Goal: Transaction & Acquisition: Purchase product/service

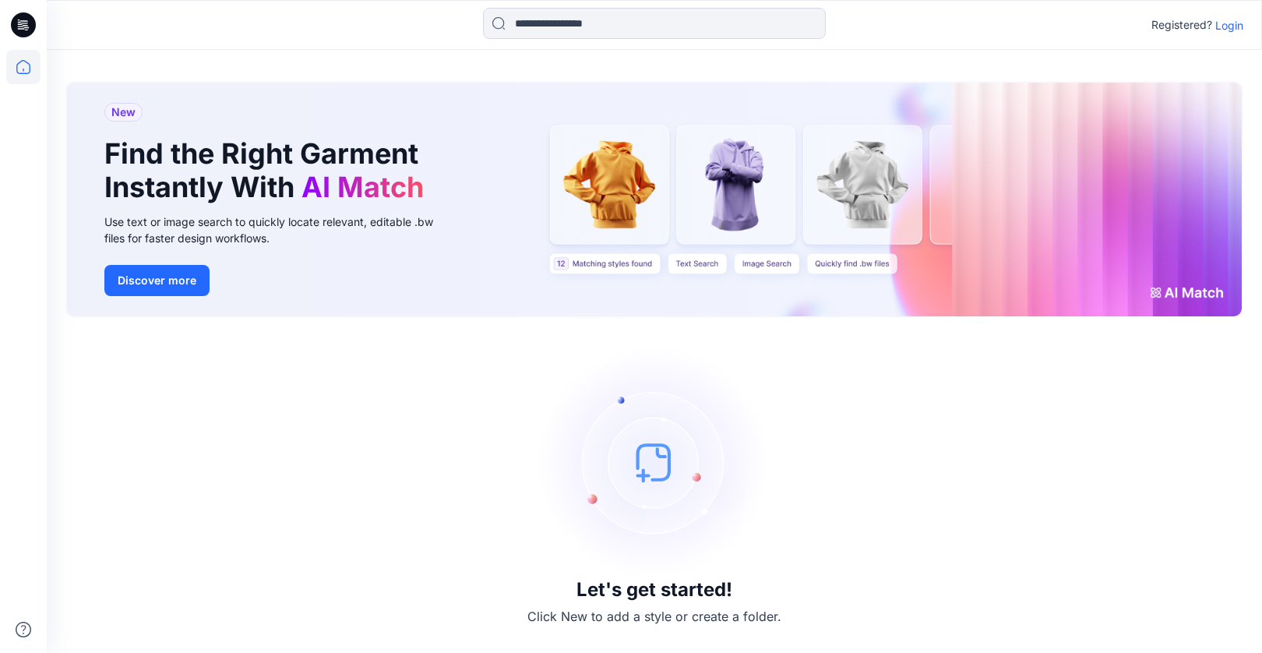
click at [1233, 25] on p "Login" at bounding box center [1229, 25] width 28 height 16
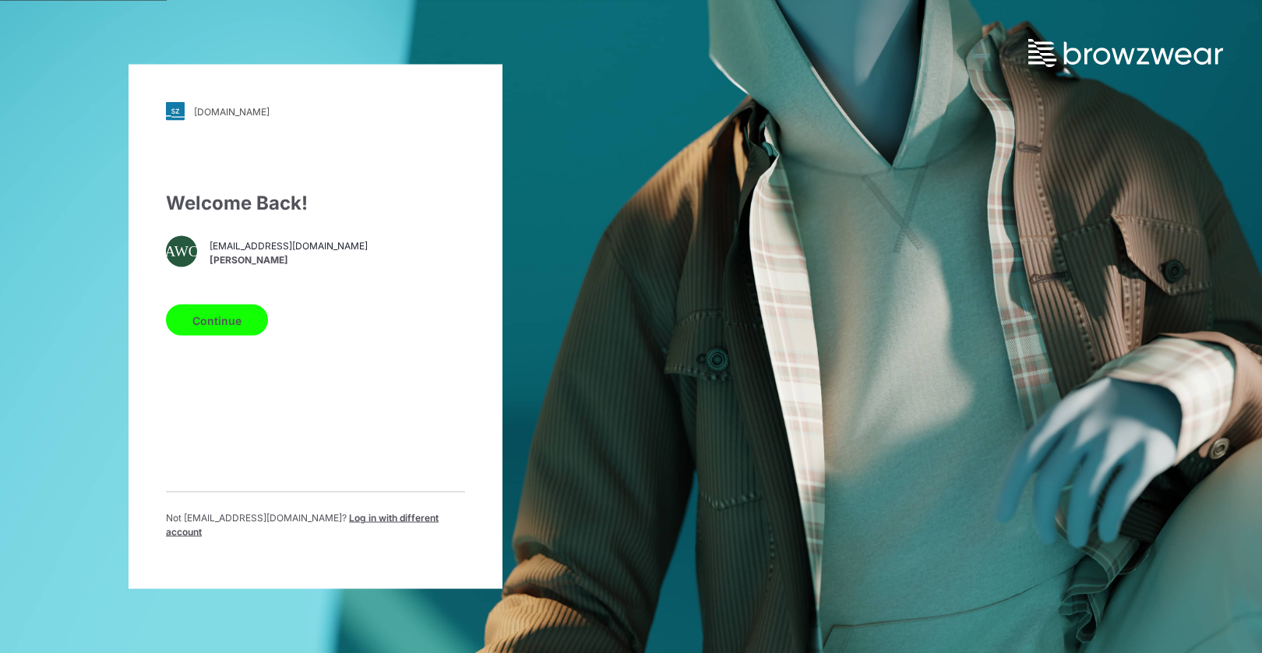
click at [268, 259] on span "Amy Wong-Chan" at bounding box center [288, 259] width 158 height 14
click at [213, 326] on button "Continue" at bounding box center [217, 319] width 102 height 31
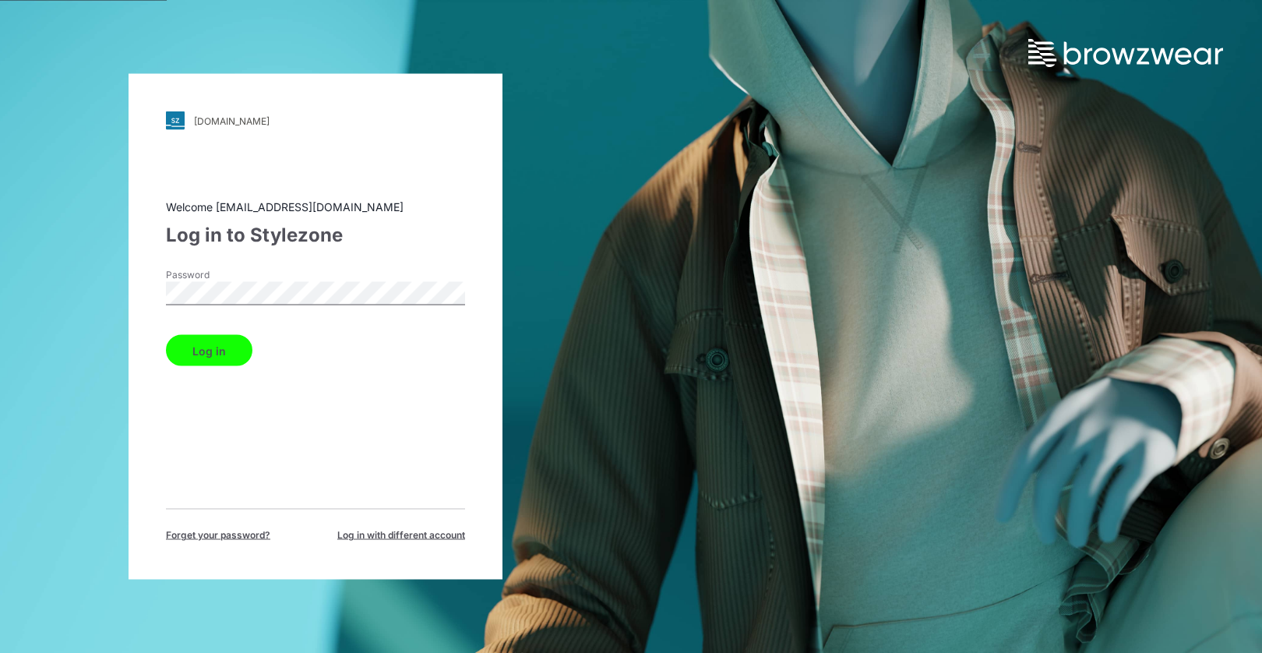
click at [210, 357] on button "Log in" at bounding box center [209, 350] width 86 height 31
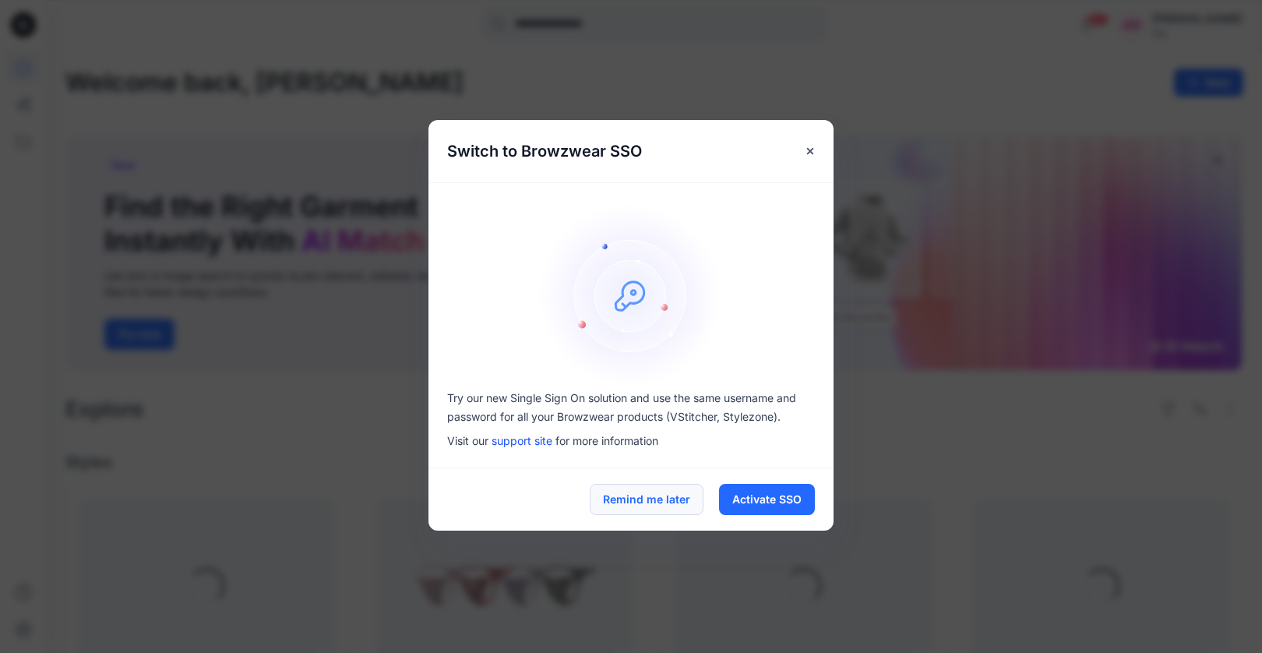
click at [658, 491] on button "Remind me later" at bounding box center [646, 499] width 114 height 31
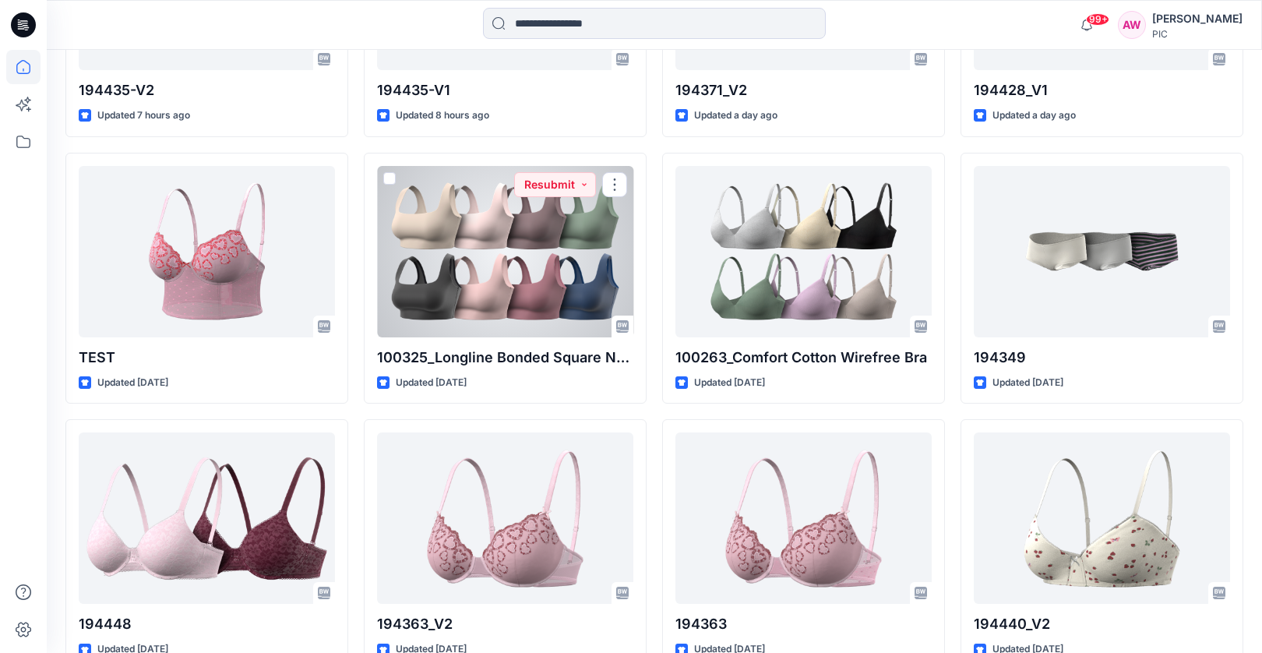
scroll to position [4465, 0]
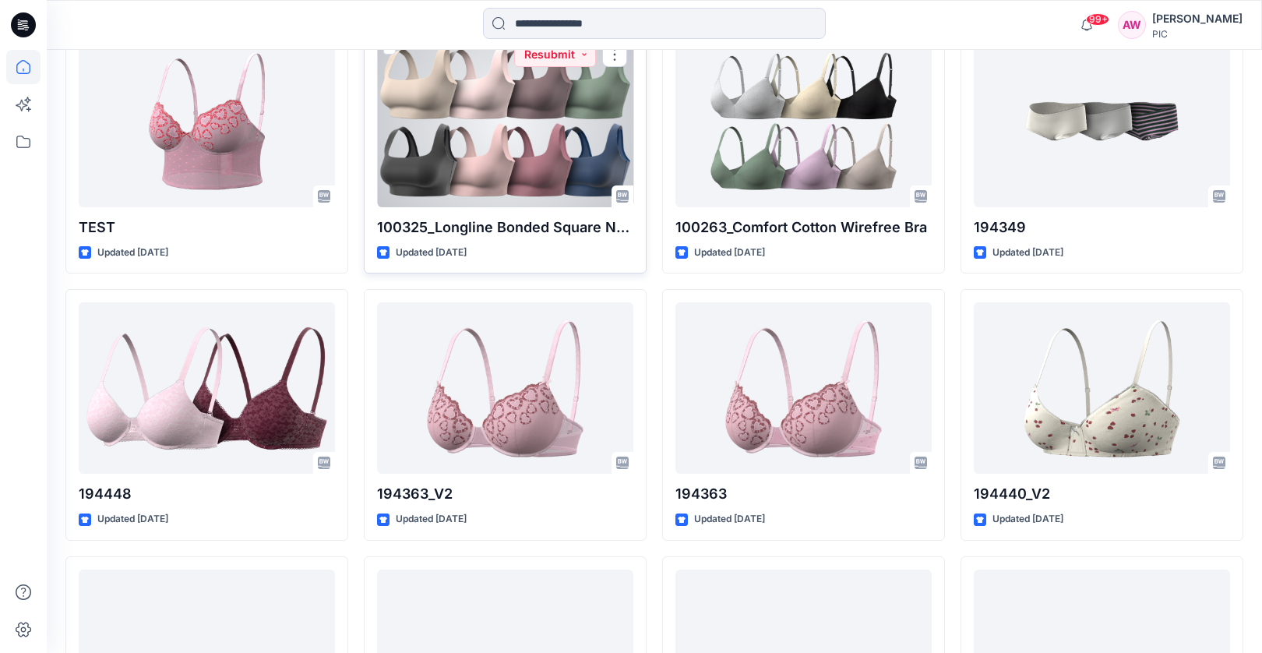
click at [542, 149] on div at bounding box center [505, 121] width 256 height 171
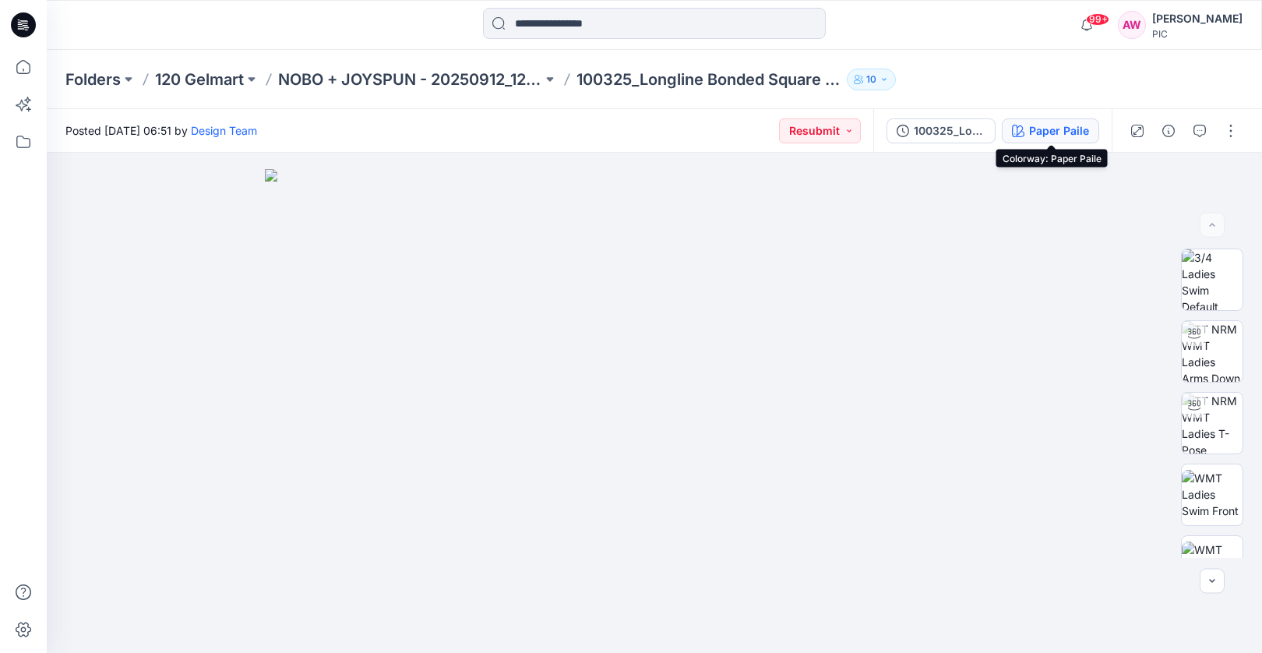
click at [1072, 125] on div "Paper Paile" at bounding box center [1059, 130] width 60 height 17
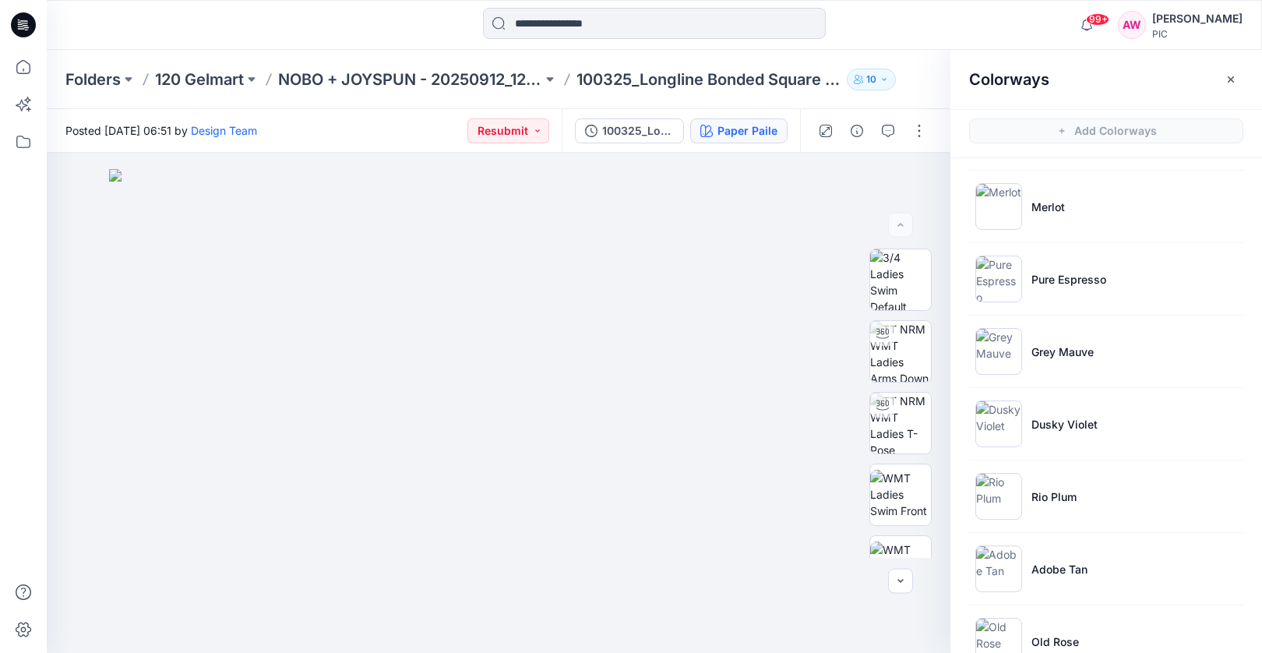
scroll to position [618, 0]
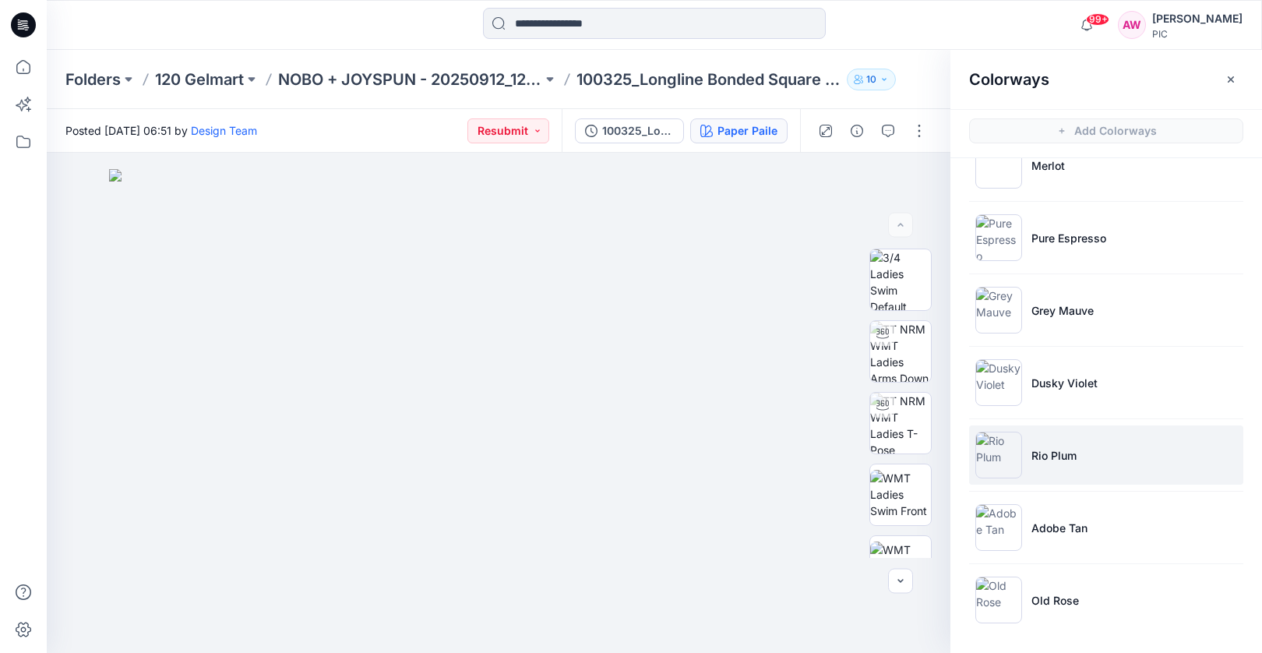
click at [1003, 452] on img at bounding box center [998, 454] width 47 height 47
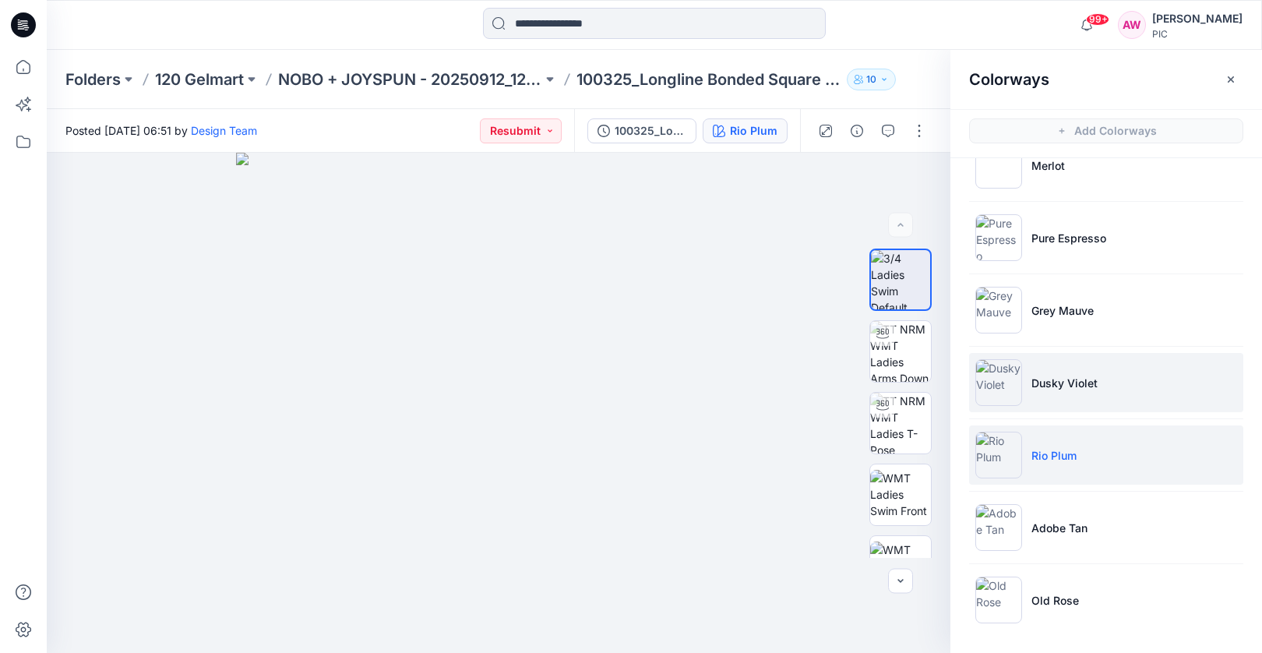
click at [1005, 389] on img at bounding box center [998, 382] width 47 height 47
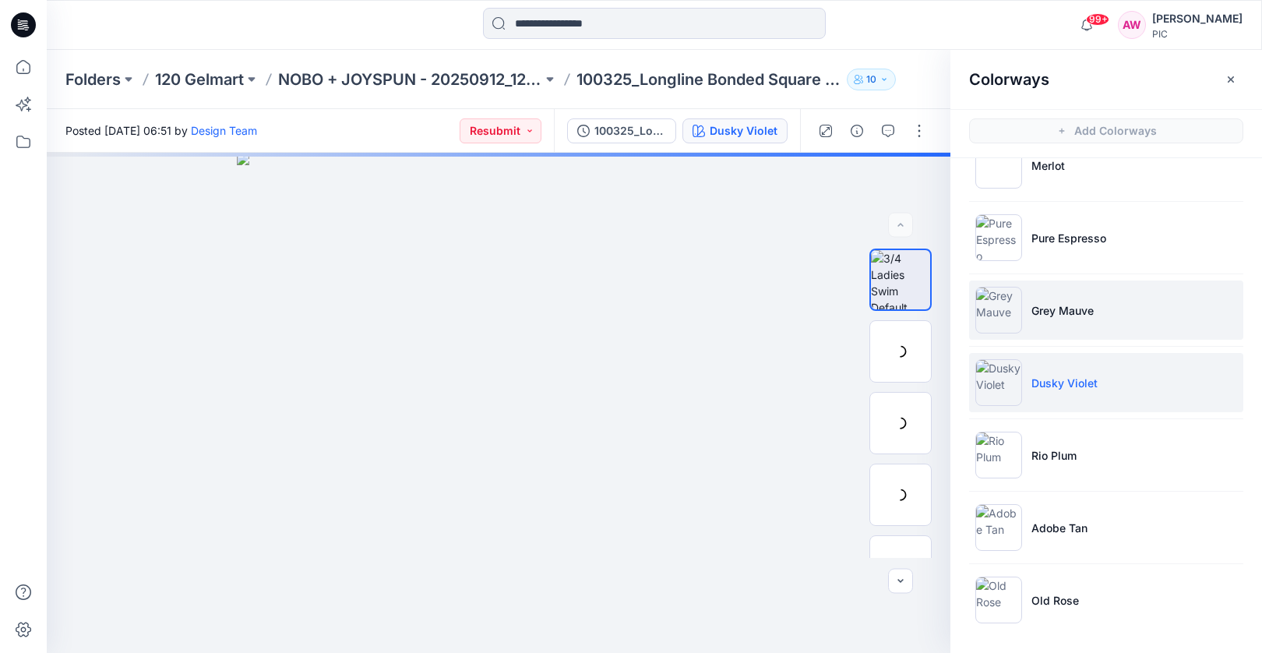
click at [1007, 309] on img at bounding box center [998, 310] width 47 height 47
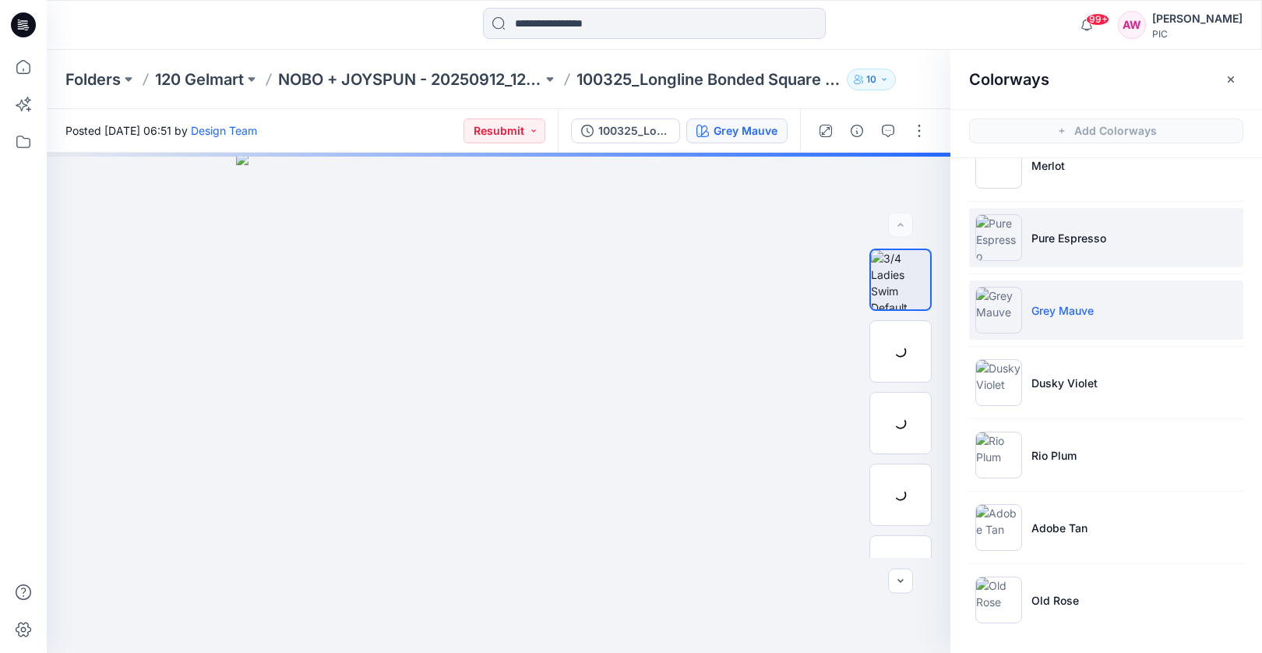
click at [1007, 259] on img at bounding box center [998, 237] width 47 height 47
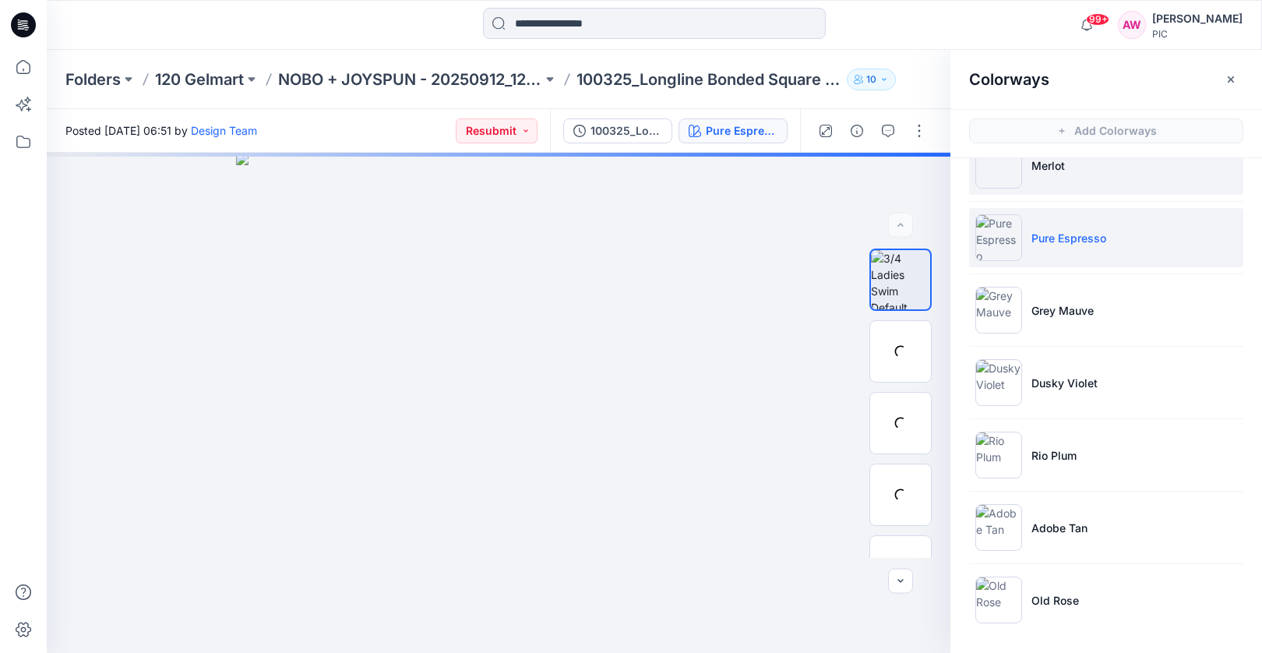
click at [1002, 181] on img at bounding box center [998, 165] width 47 height 47
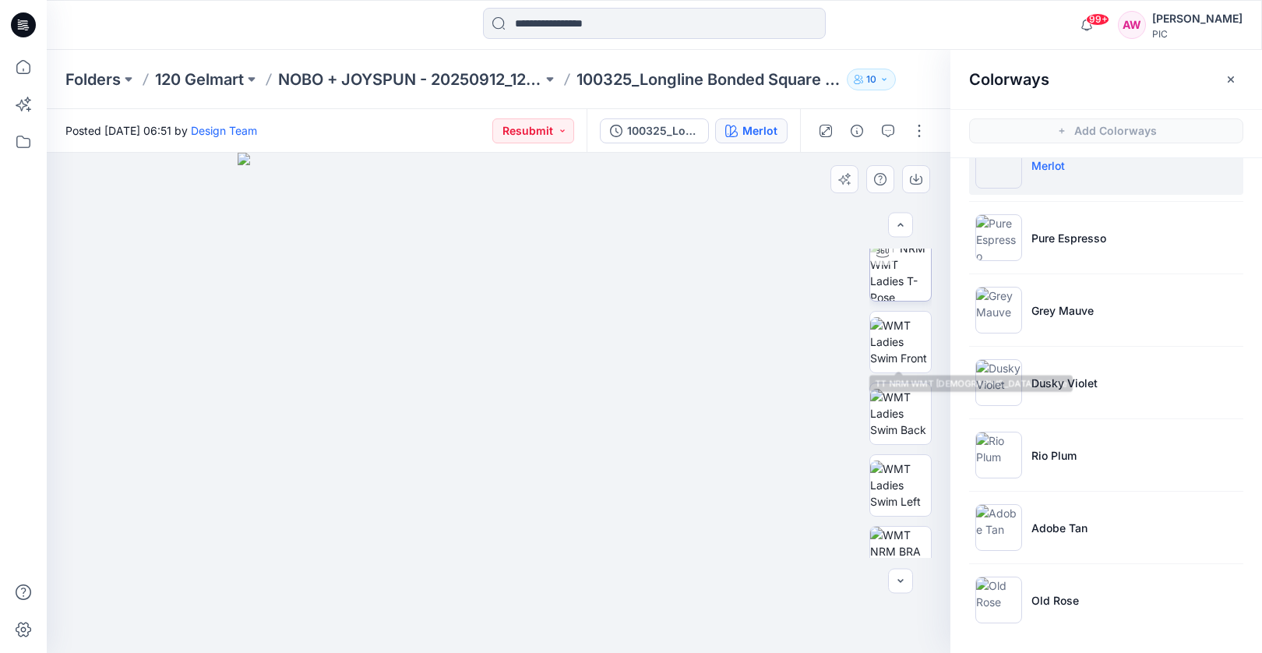
scroll to position [294, 0]
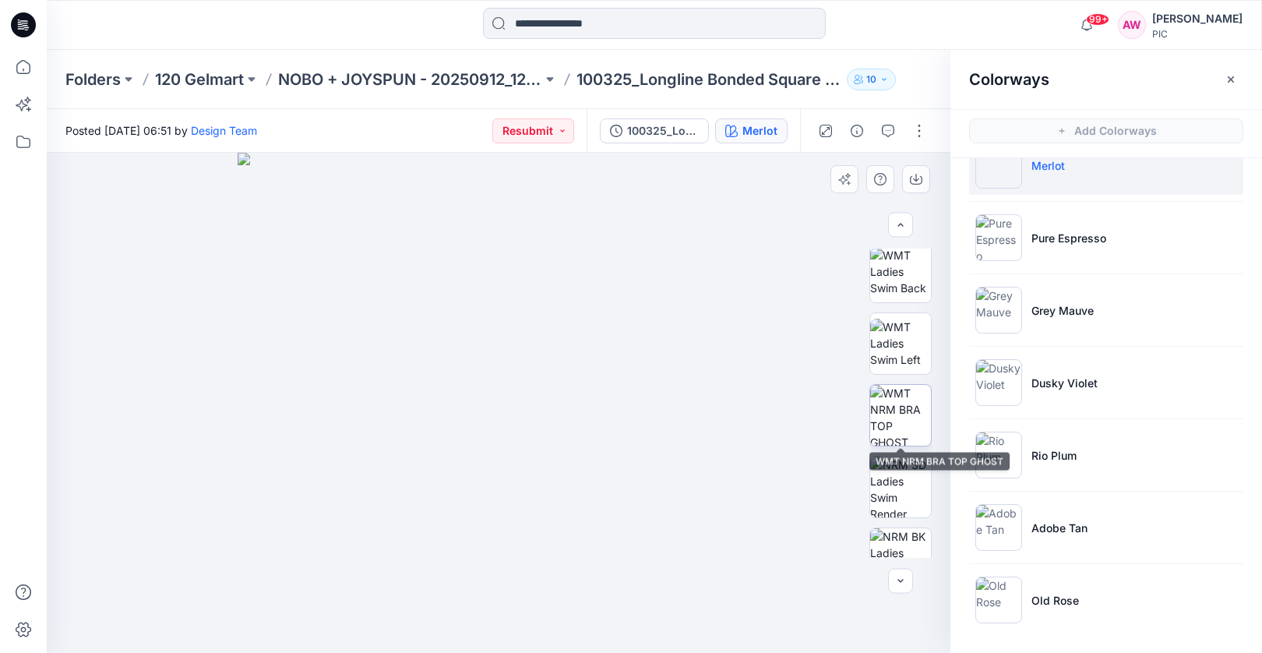
click at [909, 408] on img at bounding box center [900, 415] width 61 height 61
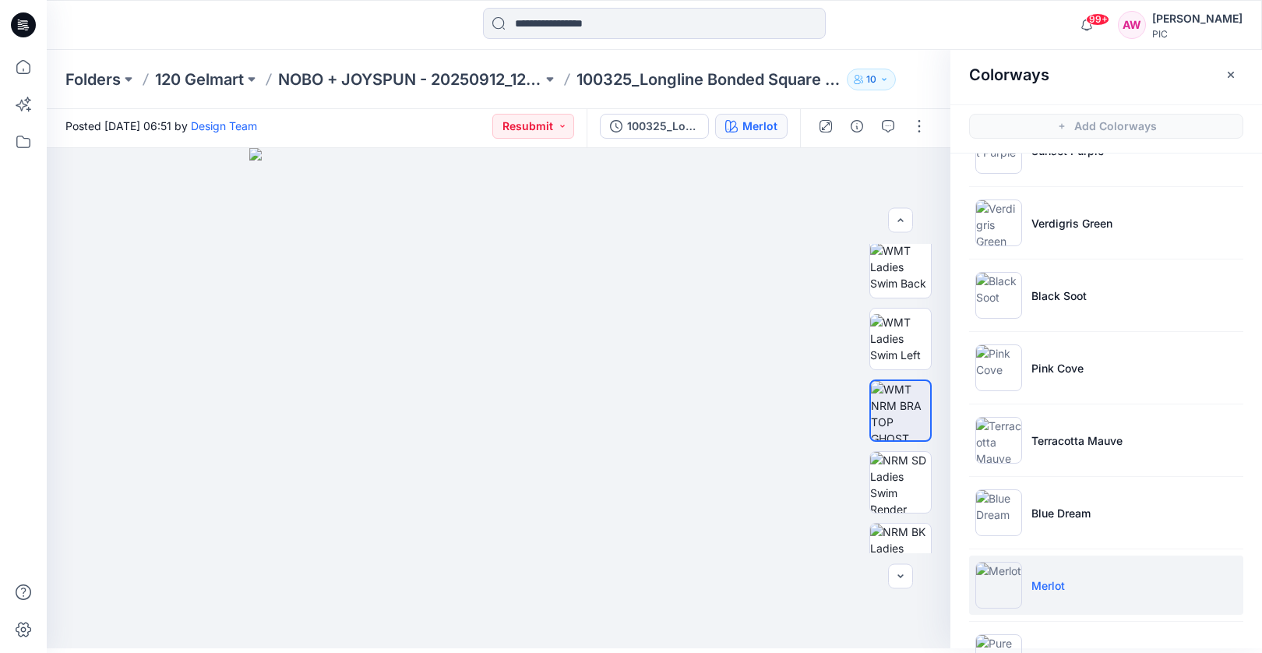
scroll to position [266, 0]
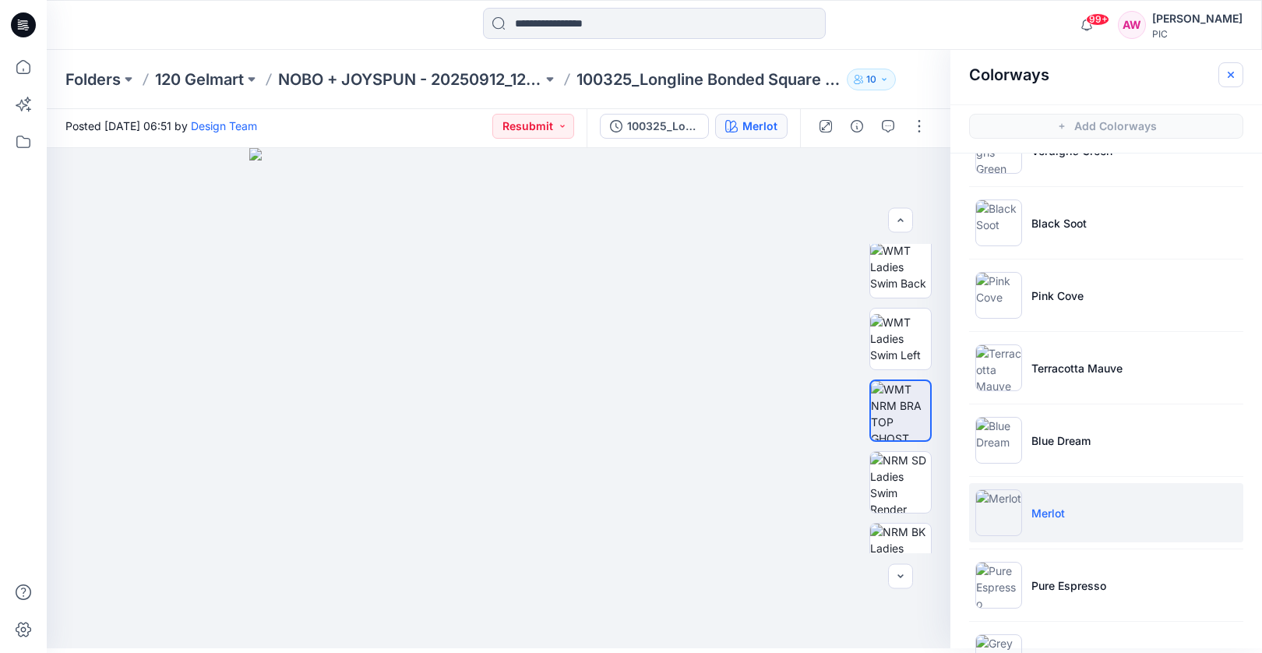
click at [1231, 73] on icon "button" at bounding box center [1230, 74] width 6 height 6
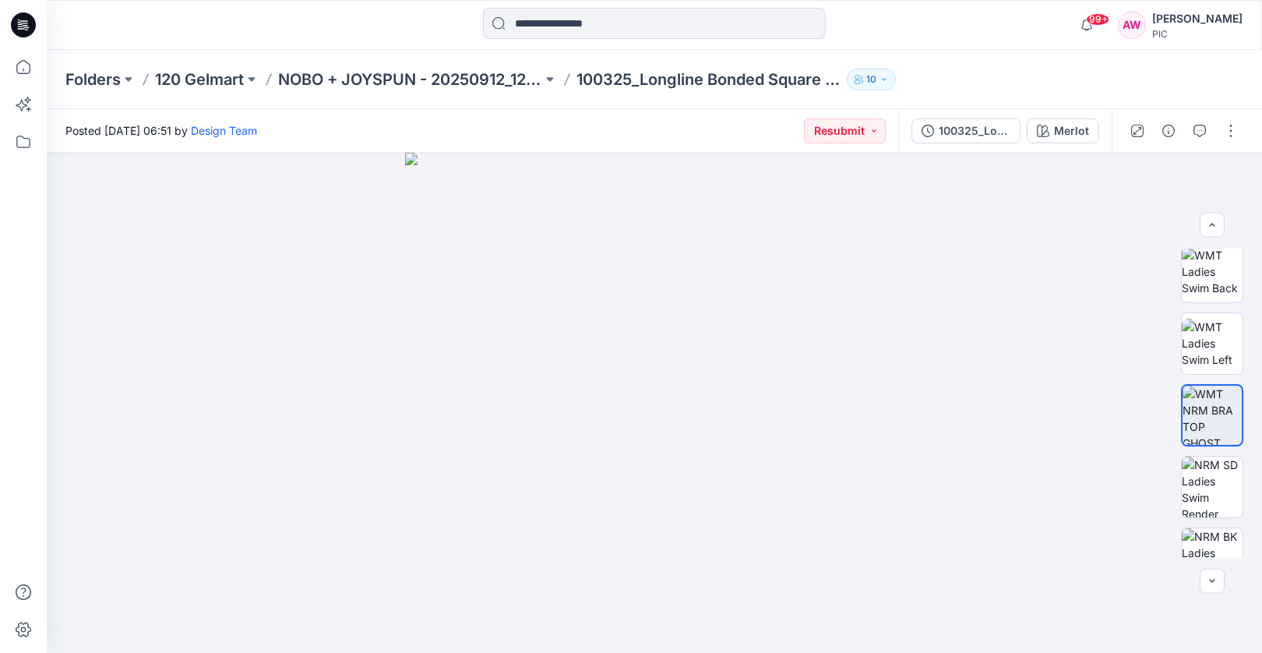
scroll to position [0, 0]
